Goal: Task Accomplishment & Management: Complete application form

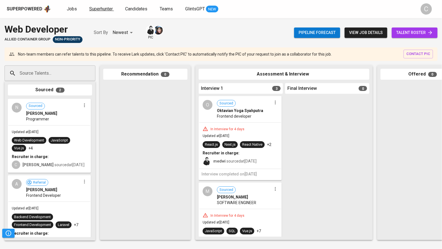
click at [110, 7] on span "Superhunter" at bounding box center [101, 8] width 24 height 5
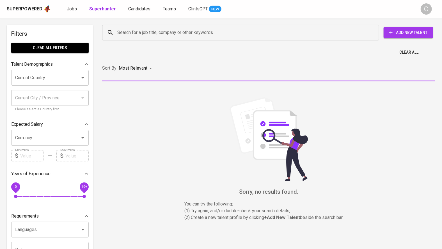
click at [137, 34] on input "Search for a job title, company or other keywords" at bounding box center [242, 32] width 252 height 11
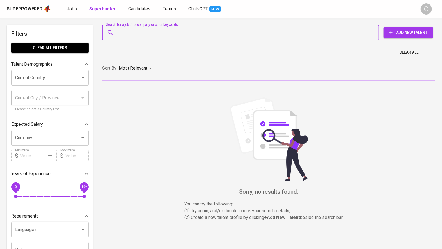
paste input "[EMAIL_ADDRESS][DOMAIN_NAME]"
type input "[EMAIL_ADDRESS][DOMAIN_NAME]"
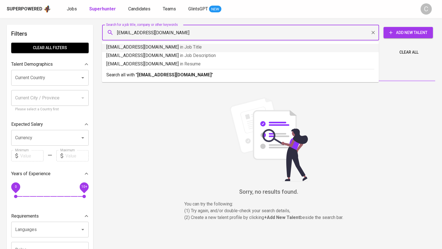
click at [153, 73] on b "[EMAIL_ADDRESS][DOMAIN_NAME]" at bounding box center [174, 74] width 74 height 5
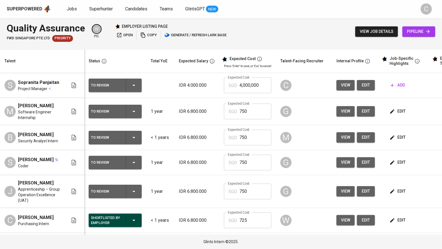
click at [363, 85] on span "edit" at bounding box center [365, 85] width 9 height 7
click at [127, 35] on span "open" at bounding box center [124, 35] width 16 height 6
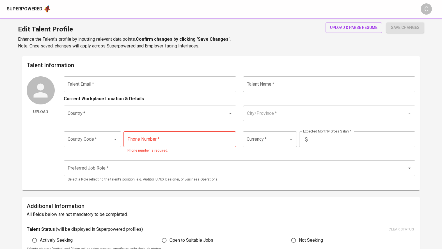
type input "[EMAIL_ADDRESS][DOMAIN_NAME]"
type input "Sopranita Panjaitan"
type input "Indonesia"
type input "Kab. Toba Samosir, Sumatera Utara"
type input "+62"
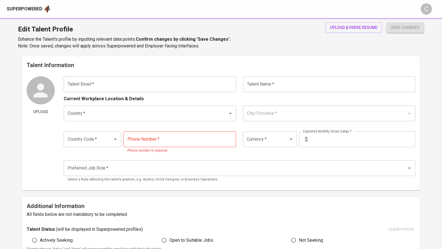
type input "IDR"
radio input "true"
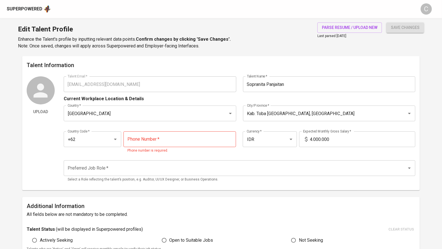
click at [0, 75] on html "Superpowered C Edit Talent Profile Enhance the Talent's profile by inputting re…" at bounding box center [221, 226] width 442 height 453
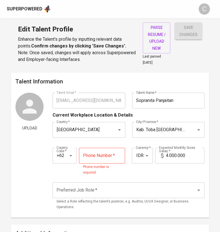
click at [164, 153] on icon at bounding box center [162, 155] width 7 height 7
click at [169, 154] on input "4.000.000" at bounding box center [184, 155] width 39 height 16
type input "6.800.000"
click at [94, 158] on input "tel" at bounding box center [102, 155] width 46 height 16
paste input "812-6429-9264"
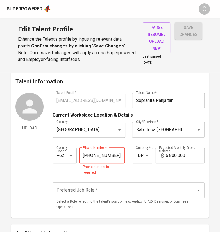
type input "812-6429-9264"
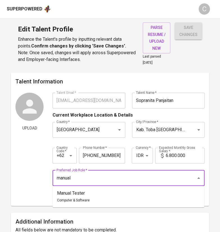
click at [106, 193] on li "Manual Tester Computer & Software" at bounding box center [127, 196] width 151 height 17
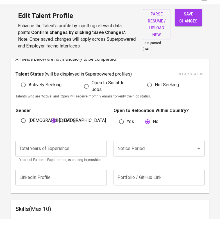
scroll to position [158, 0]
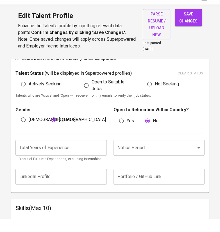
type input "Manual Tester"
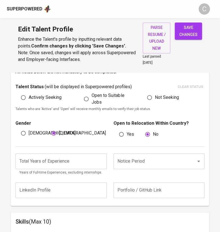
click at [70, 161] on input "number" at bounding box center [60, 161] width 91 height 16
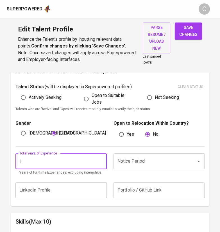
type input "1"
click at [125, 163] on input "Notice Period" at bounding box center [151, 161] width 70 height 11
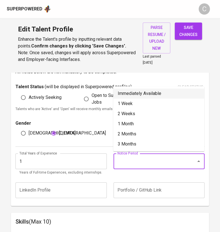
click at [117, 92] on li "Immediately Available" at bounding box center [158, 93] width 91 height 10
type input "Immediately Available"
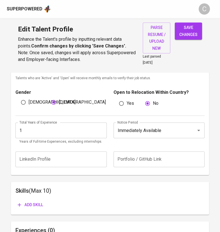
scroll to position [239, 0]
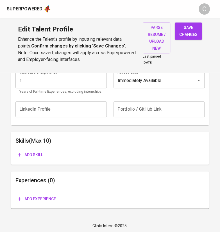
click at [184, 35] on span "save changes" at bounding box center [188, 31] width 18 height 14
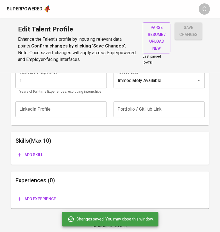
click at [157, 39] on span "parse resume / upload new" at bounding box center [156, 37] width 19 height 27
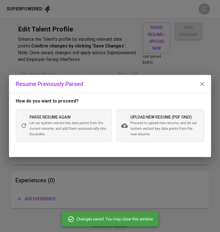
click at [157, 129] on span "Proceed to upload new resume, and let our system extract key data points from t…" at bounding box center [164, 128] width 69 height 17
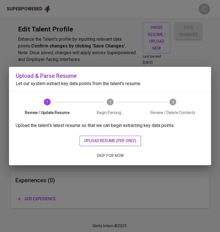
click at [112, 144] on button "upload resume (pdf only)" at bounding box center [109, 140] width 61 height 10
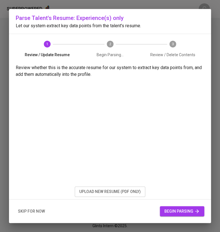
click at [176, 210] on span "begin parsing" at bounding box center [181, 210] width 35 height 7
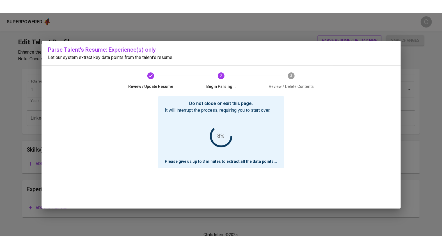
scroll to position [198, 0]
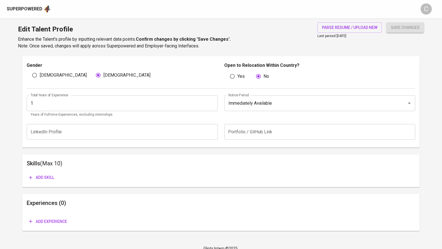
scroll to position [198, 0]
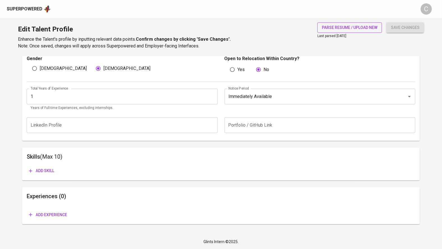
click at [331, 27] on span "parse resume / upload new" at bounding box center [350, 27] width 56 height 7
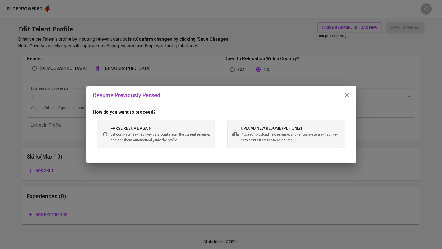
click at [278, 133] on span "Proceed to upload new resume, and let our system extract key data points from t…" at bounding box center [290, 137] width 99 height 11
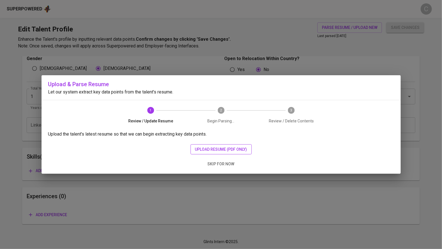
click at [225, 148] on span "upload resume (pdf only)" at bounding box center [221, 149] width 52 height 7
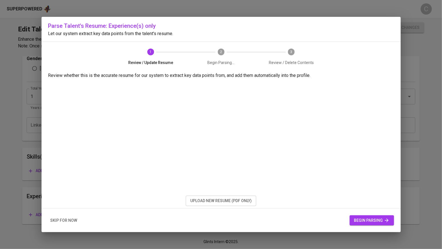
click at [367, 218] on span "begin parsing" at bounding box center [371, 220] width 35 height 7
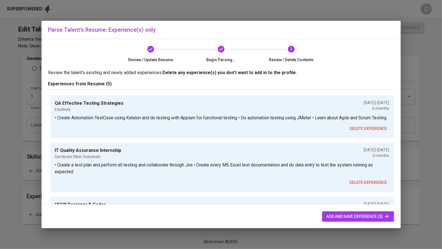
click at [354, 217] on span "add and save experience (5)" at bounding box center [357, 216] width 63 height 7
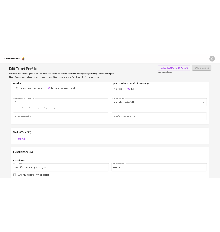
scroll to position [219, 0]
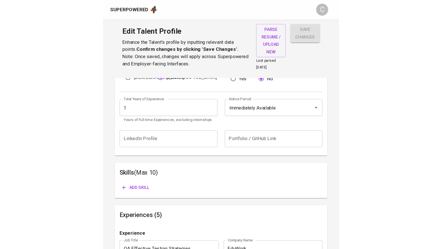
scroll to position [198, 0]
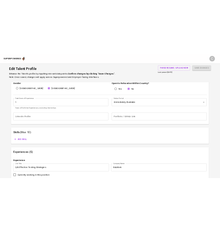
scroll to position [219, 0]
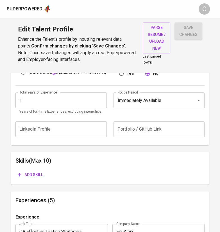
click at [36, 173] on span "Add skill" at bounding box center [30, 174] width 25 height 7
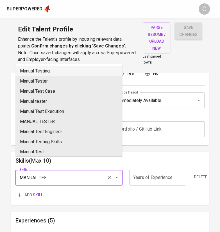
click at [41, 69] on li "Manual Testing" at bounding box center [68, 71] width 107 height 10
type input "Manual Testing"
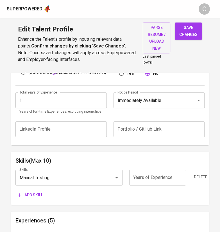
click at [32, 197] on button "Add skill" at bounding box center [30, 195] width 30 height 10
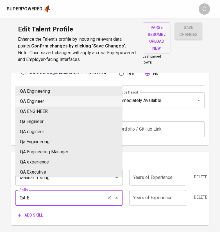
click at [29, 99] on li "QA Engineer" at bounding box center [68, 101] width 107 height 10
type input "QA Engineer"
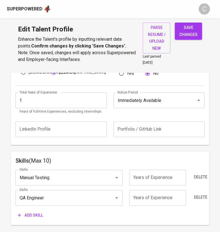
click at [39, 213] on span "Add skill" at bounding box center [30, 214] width 25 height 7
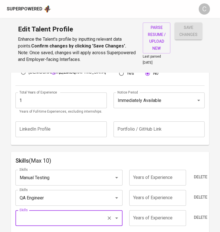
scroll to position [313, 0]
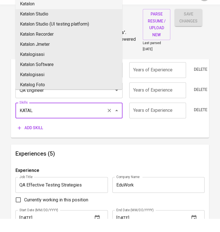
click at [21, 20] on li "Katalon" at bounding box center [68, 17] width 107 height 10
type input "Katalon"
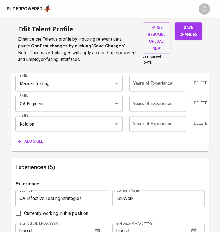
click at [32, 140] on span "Add skill" at bounding box center [30, 141] width 25 height 7
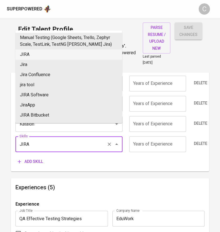
click at [30, 52] on li "JIRA" at bounding box center [68, 54] width 107 height 10
type input "JIRA"
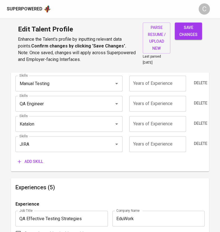
click at [27, 162] on span "Add skill" at bounding box center [30, 161] width 25 height 7
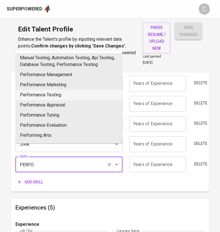
click at [43, 94] on li "Performance Testing" at bounding box center [68, 95] width 107 height 10
type input "Performance Testing"
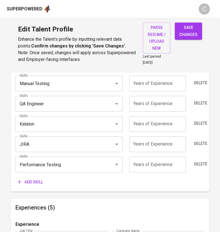
click at [33, 179] on span "Add skill" at bounding box center [30, 181] width 25 height 7
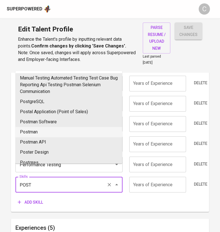
click at [36, 131] on li "Postman" at bounding box center [68, 132] width 107 height 10
type input "Postman"
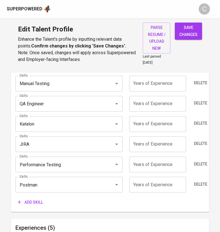
click at [150, 180] on input "number" at bounding box center [157, 184] width 57 height 16
type input "1"
click at [158, 161] on input "number" at bounding box center [157, 164] width 57 height 16
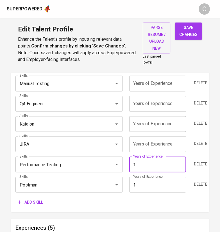
type input "1"
click at [156, 144] on input "number" at bounding box center [157, 144] width 57 height 16
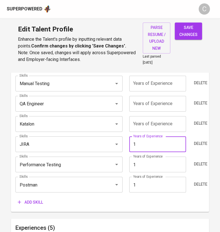
type input "1"
click at [149, 123] on input "number" at bounding box center [157, 124] width 57 height 16
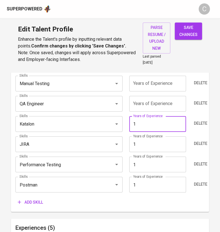
type input "1"
click at [153, 102] on input "number" at bounding box center [157, 104] width 57 height 16
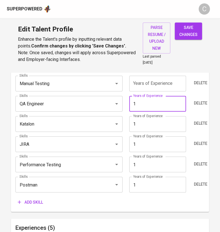
type input "1"
click at [157, 82] on input "number" at bounding box center [157, 83] width 57 height 16
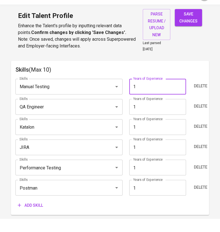
scroll to position [317, 0]
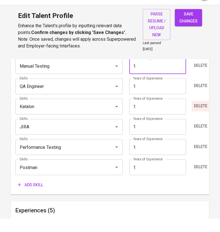
type input "1"
click at [196, 114] on button "Delete" at bounding box center [200, 119] width 18 height 10
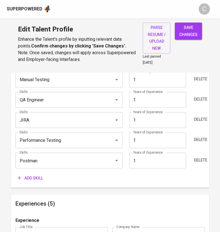
click at [158, 203] on h6 "Experiences (5)" at bounding box center [109, 203] width 189 height 9
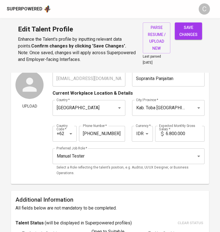
scroll to position [0, 0]
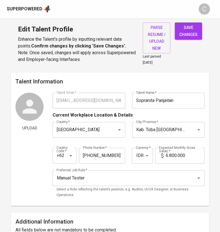
click at [192, 20] on div "Edit Talent Profile Enhance the Talent's profile by inputting relevant data poi…" at bounding box center [110, 45] width 220 height 54
click at [192, 29] on span "save changes" at bounding box center [188, 31] width 18 height 14
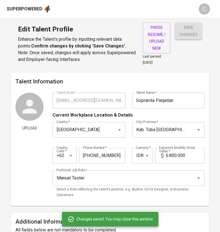
type input "Postman"
type input "Performance Testing"
type input "Jira"
type input "QA Engineer"
type input "Manual Testing"
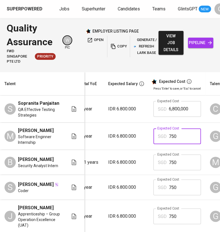
drag, startPoint x: 184, startPoint y: 134, endPoint x: 146, endPoint y: 134, distance: 37.6
click at [149, 134] on td "Expected Cost SGD 750 Expected Cost" at bounding box center [177, 136] width 56 height 27
click at [187, 114] on input "6,800,000" at bounding box center [185, 109] width 32 height 16
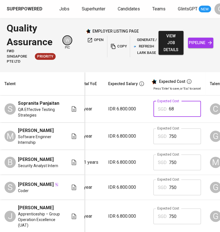
type input "6"
paste input "750"
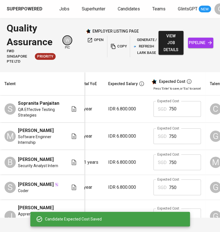
scroll to position [76, 71]
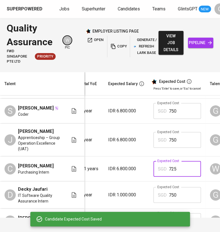
drag, startPoint x: 188, startPoint y: 165, endPoint x: 147, endPoint y: 165, distance: 40.9
click at [149, 165] on td "Expected Cost SGD 725 Expected Cost" at bounding box center [177, 168] width 56 height 25
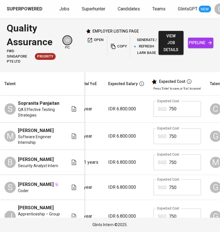
click at [180, 104] on input "750" at bounding box center [185, 109] width 32 height 16
type input "7"
paste input "725"
type input "725"
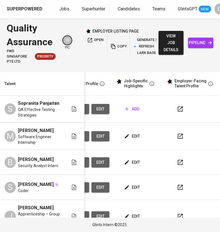
scroll to position [0, 264]
click at [137, 110] on span "add" at bounding box center [132, 108] width 14 height 7
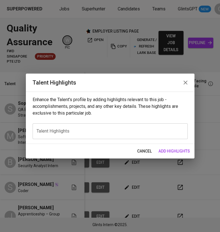
click at [101, 126] on div "x Talent Highlights" at bounding box center [110, 131] width 155 height 16
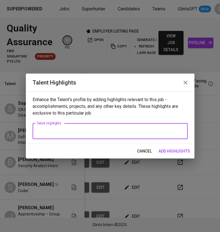
paste textarea "Lore’i d sitametc adipis elitseddo eiu **Temp** in u Labore ET, doloremagnaa en…"
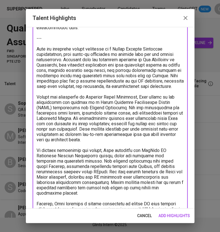
scroll to position [0, 0]
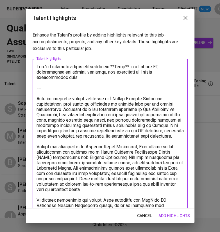
click at [51, 84] on textarea at bounding box center [109, 192] width 147 height 256
click at [52, 87] on textarea at bounding box center [109, 192] width 147 height 256
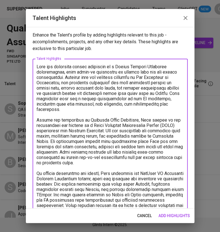
scroll to position [79, 0]
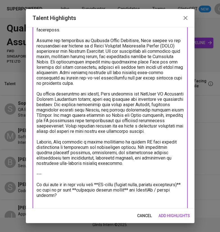
click at [72, 201] on textarea at bounding box center [109, 97] width 147 height 224
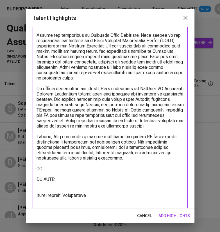
scroll to position [90, 0]
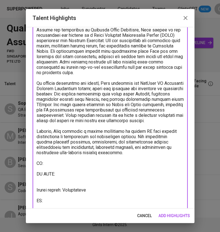
click at [74, 167] on textarea at bounding box center [109, 94] width 147 height 240
paste textarea "[URL][DOMAIN_NAME]"
click at [60, 207] on textarea at bounding box center [109, 94] width 147 height 240
paste textarea "[URL][DOMAIN_NAME]"
click at [55, 171] on textarea at bounding box center [109, 94] width 147 height 240
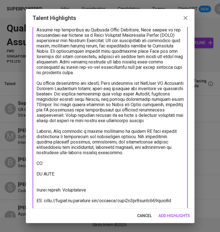
click at [53, 169] on textarea at bounding box center [109, 94] width 147 height 240
paste textarea "[URL][DOMAIN_NAME]"
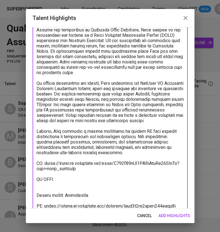
click at [66, 188] on textarea at bounding box center [109, 99] width 147 height 250
paste textarea "[URL][DOMAIN_NAME]"
type textarea "[PERSON_NAME] has developed strong expertise as a Manual Quality Assurance prof…"
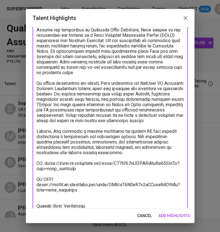
scroll to position [126, 0]
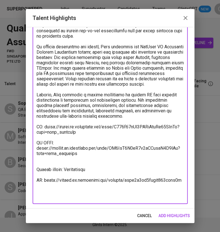
click at [167, 215] on span "add highlights" at bounding box center [173, 215] width 31 height 7
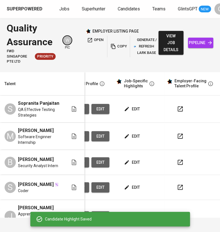
click at [130, 108] on span "edit" at bounding box center [132, 108] width 15 height 7
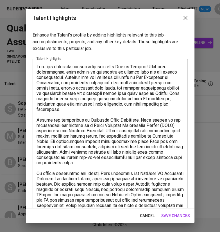
click at [105, 65] on textarea at bounding box center [109, 194] width 147 height 261
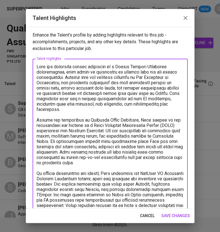
click at [94, 74] on textarea at bounding box center [109, 194] width 147 height 261
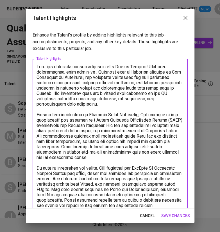
click at [53, 68] on textarea at bounding box center [109, 192] width 147 height 256
paste textarea "experience in testing both web and mobile applications"
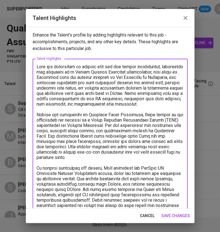
click at [66, 79] on textarea at bounding box center [109, 194] width 147 height 261
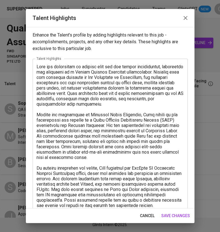
click at [74, 126] on textarea at bounding box center [109, 192] width 147 height 256
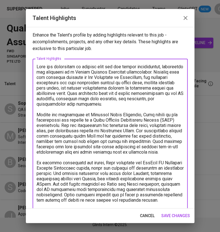
click at [150, 163] on textarea at bounding box center [109, 189] width 147 height 250
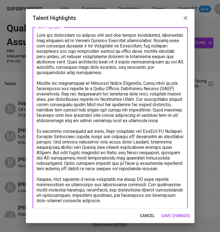
scroll to position [37, 0]
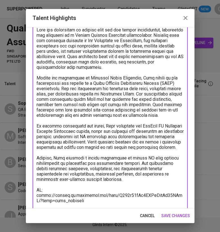
click at [170, 130] on textarea at bounding box center [109, 144] width 147 height 234
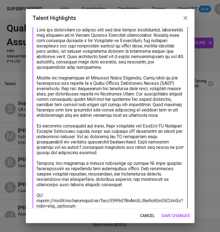
click at [144, 142] on textarea at bounding box center [109, 144] width 147 height 234
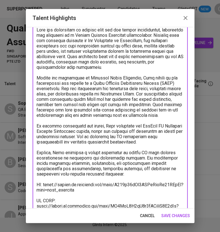
click at [97, 159] on textarea at bounding box center [109, 139] width 147 height 224
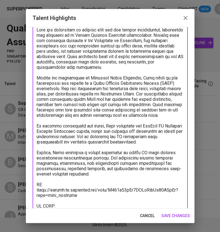
type textarea "[PERSON_NAME] has experience in testing both web and mobile applications, devel…"
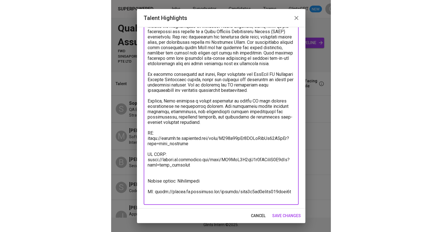
scroll to position [89, 0]
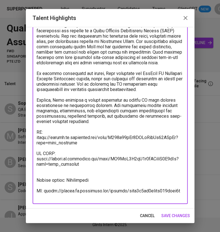
click at [175, 215] on span "save changes" at bounding box center [175, 215] width 29 height 7
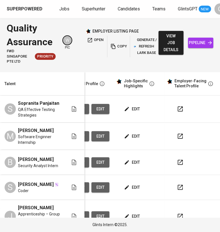
click at [200, 0] on html "Superpowered Jobs Superhunter Candidates Teams GlintsGPT NEW C Quality Assuranc…" at bounding box center [110, 116] width 220 height 232
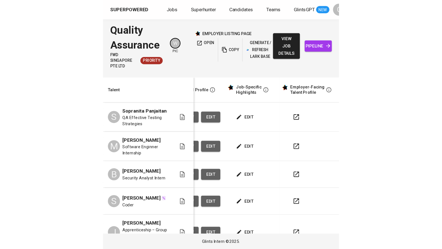
scroll to position [0, 42]
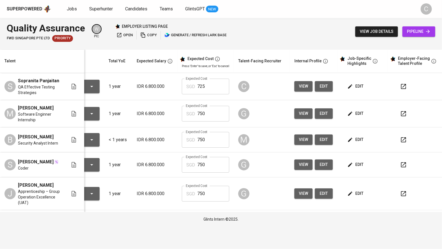
click at [361, 217] on button "edit" at bounding box center [355, 222] width 19 height 10
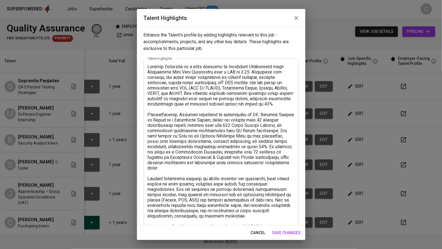
scroll to position [126, 0]
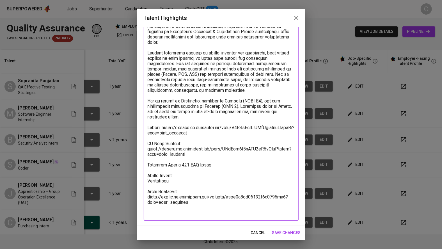
drag, startPoint x: 216, startPoint y: 175, endPoint x: 132, endPoint y: 176, distance: 83.6
click at [132, 176] on div "Talent Highlights Enhance the Talent's profile by adding highlights relevant to…" at bounding box center [221, 124] width 442 height 249
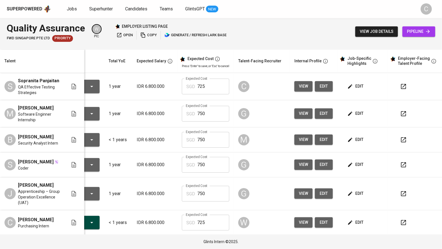
click at [348, 89] on span "edit" at bounding box center [355, 86] width 15 height 7
click at [360, 84] on span "edit" at bounding box center [355, 86] width 15 height 7
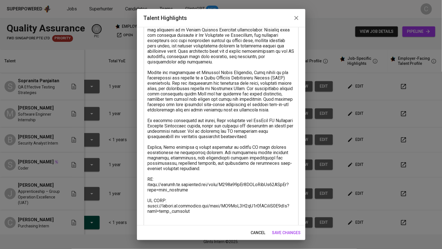
scroll to position [72, 0]
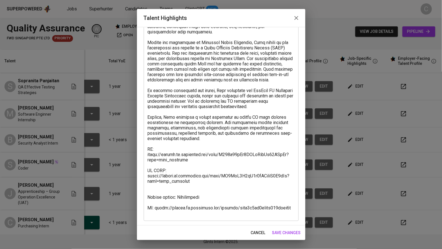
click at [154, 190] on textarea at bounding box center [220, 104] width 147 height 224
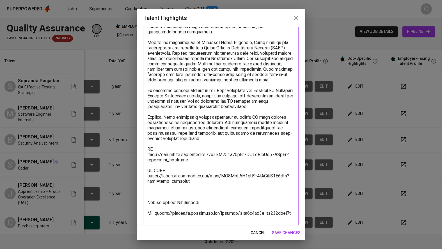
paste textarea "Expected Salary 725 SGD Gross"
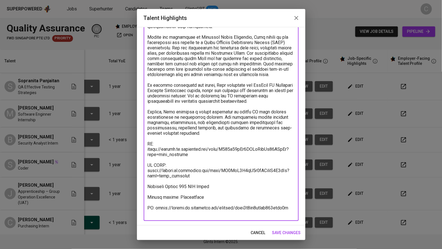
type textarea "[PERSON_NAME] has experience in testing both web and mobile applications, devel…"
click at [285, 230] on span "save changes" at bounding box center [286, 232] width 29 height 7
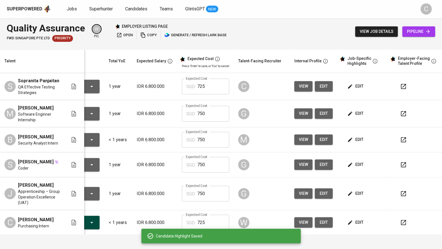
click at [365, 88] on div "edit" at bounding box center [364, 86] width 37 height 10
click at [360, 87] on span "edit" at bounding box center [355, 86] width 15 height 7
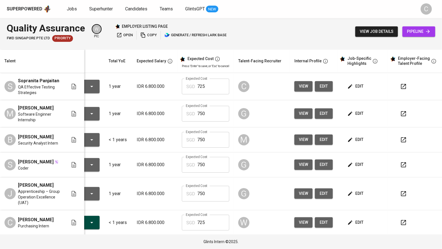
click at [404, 84] on icon "button" at bounding box center [403, 86] width 5 height 5
